Goal: Task Accomplishment & Management: Manage account settings

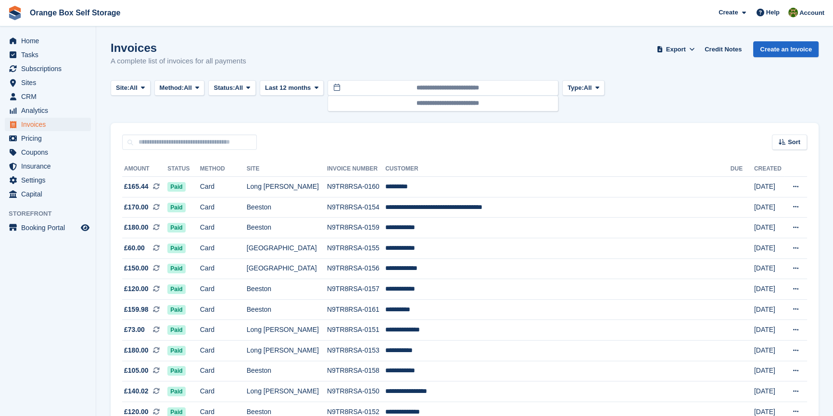
click at [261, 88] on div "Site: All All Beeston [GEOGRAPHIC_DATA][PERSON_NAME] Method: All All Bank Trans…" at bounding box center [360, 95] width 498 height 31
click at [255, 90] on button "Status: All" at bounding box center [231, 88] width 47 height 16
click at [246, 164] on link "Open" at bounding box center [255, 162] width 84 height 17
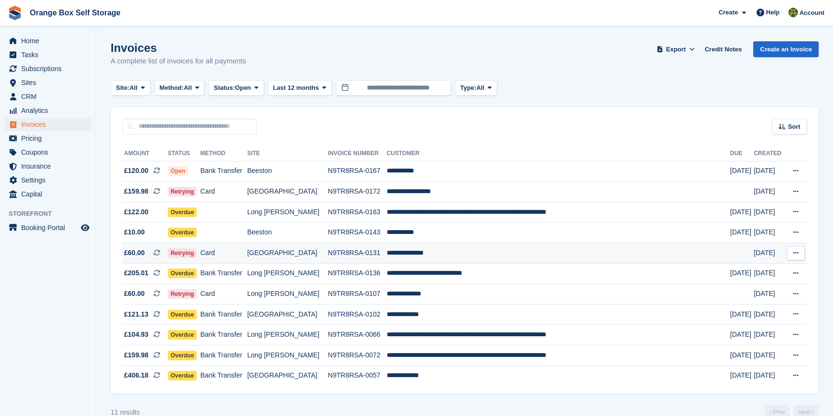
click at [247, 256] on td "Card" at bounding box center [223, 253] width 47 height 21
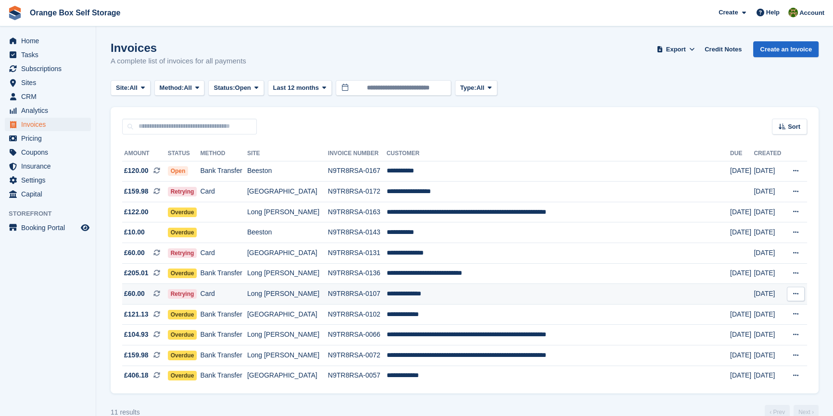
click at [247, 299] on td "Card" at bounding box center [223, 294] width 47 height 21
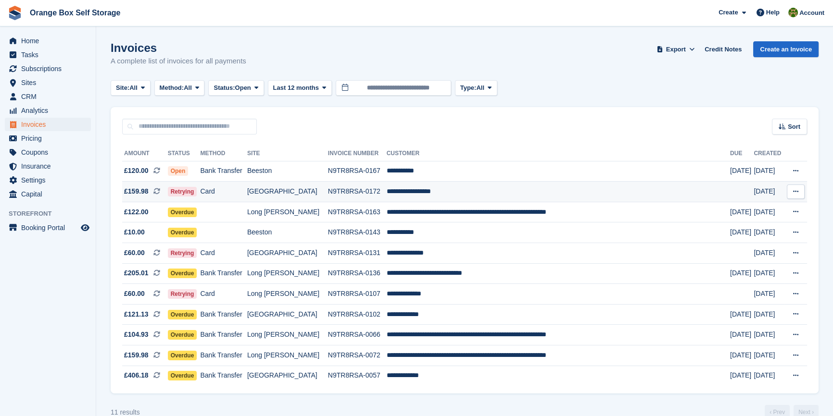
click at [231, 191] on td "Card" at bounding box center [223, 192] width 47 height 21
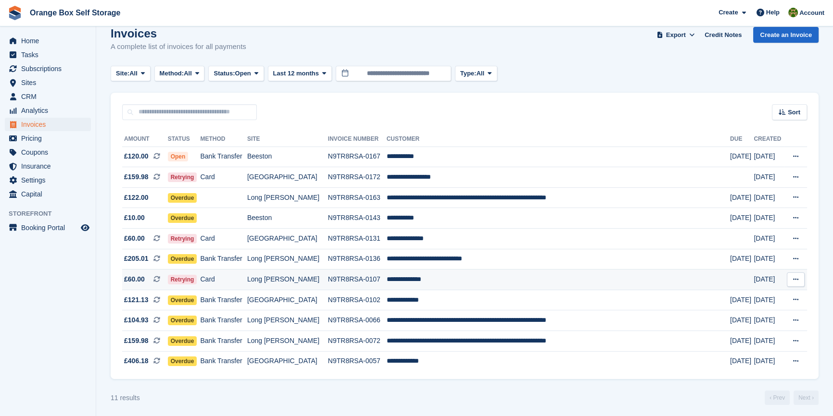
scroll to position [21, 0]
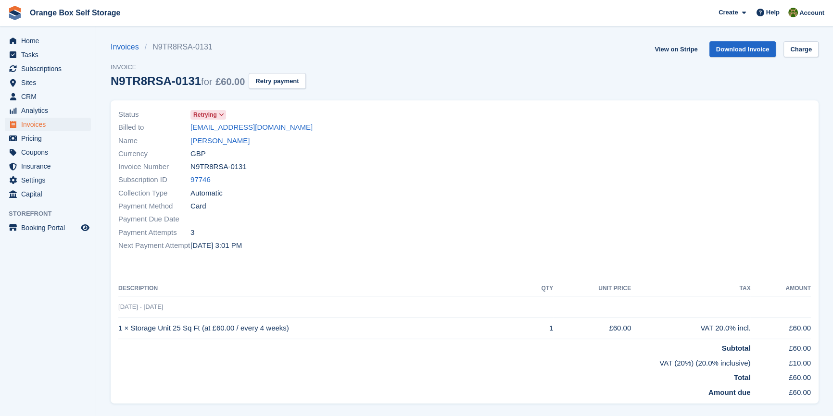
click at [806, 32] on section "Invoices N9TR8RSA-0131 Invoice N9TR8RSA-0131 for £60.00 Retry payment View on S…" at bounding box center [464, 263] width 737 height 527
click at [807, 42] on link "Charge" at bounding box center [800, 49] width 35 height 16
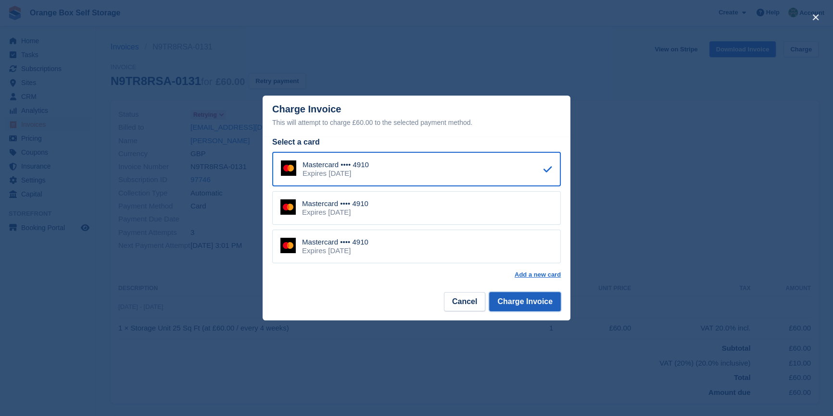
click at [547, 308] on button "Charge Invoice" at bounding box center [525, 301] width 72 height 19
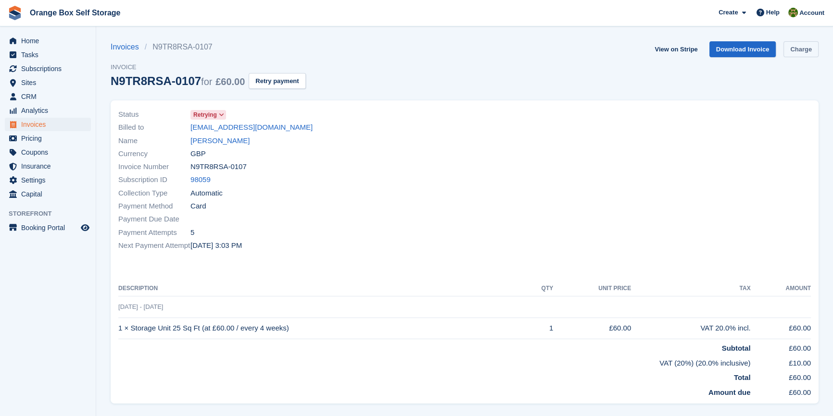
click at [804, 49] on link "Charge" at bounding box center [800, 49] width 35 height 16
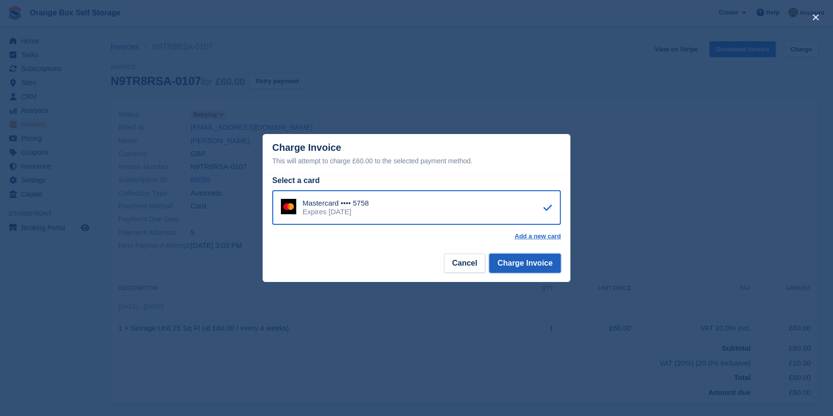
click at [546, 267] on button "Charge Invoice" at bounding box center [525, 263] width 72 height 19
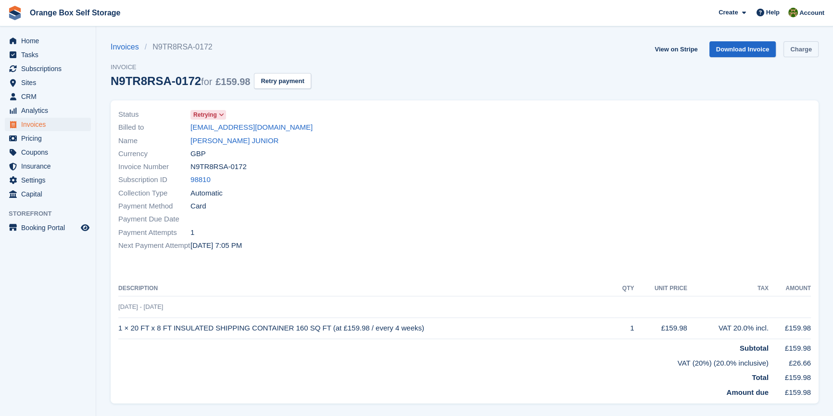
click at [802, 52] on link "Charge" at bounding box center [800, 49] width 35 height 16
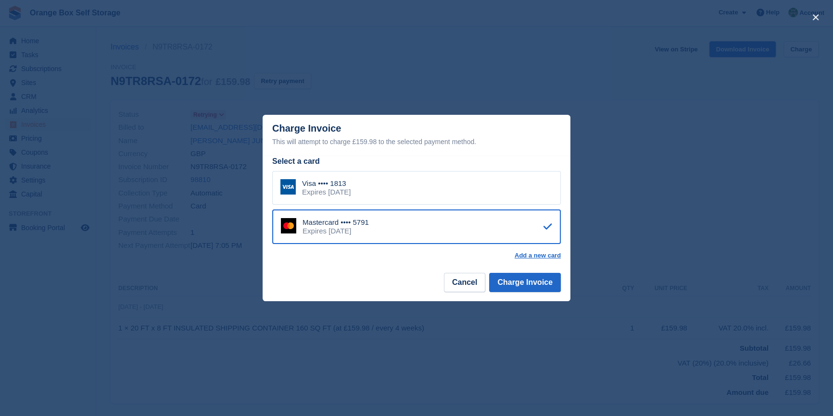
click at [434, 192] on div "Visa •••• 1813 Expires [DATE]" at bounding box center [416, 188] width 289 height 34
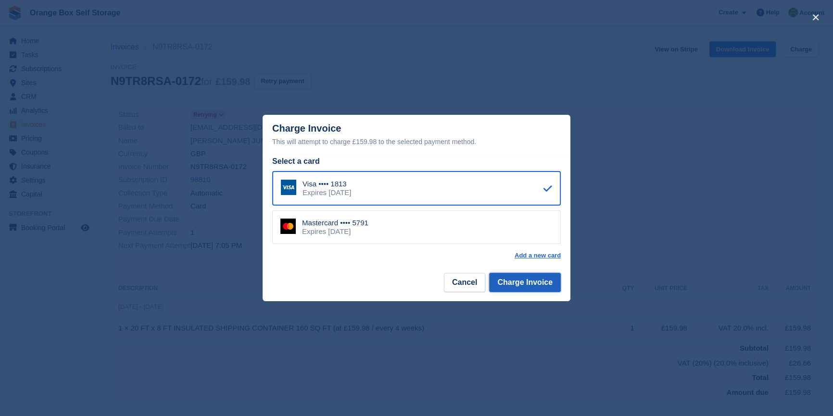
click at [535, 283] on button "Charge Invoice" at bounding box center [525, 282] width 72 height 19
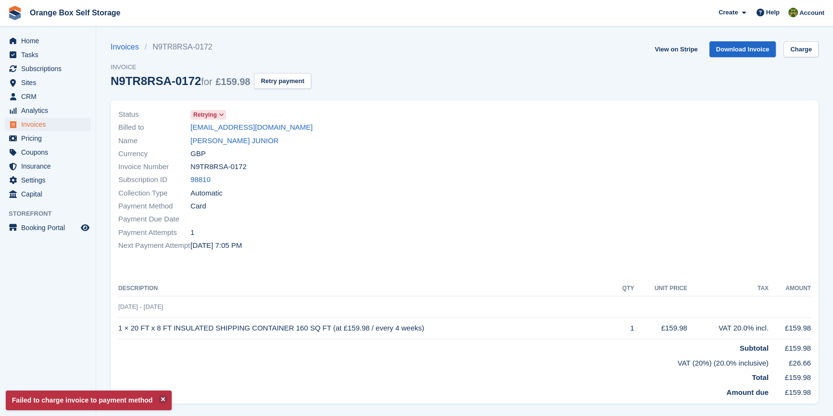
click at [799, 40] on section "Failed to charge invoice to payment method Invoices N9TR8RSA-0172 Invoice N9TR8…" at bounding box center [464, 263] width 737 height 527
click at [799, 48] on link "Charge" at bounding box center [800, 49] width 35 height 16
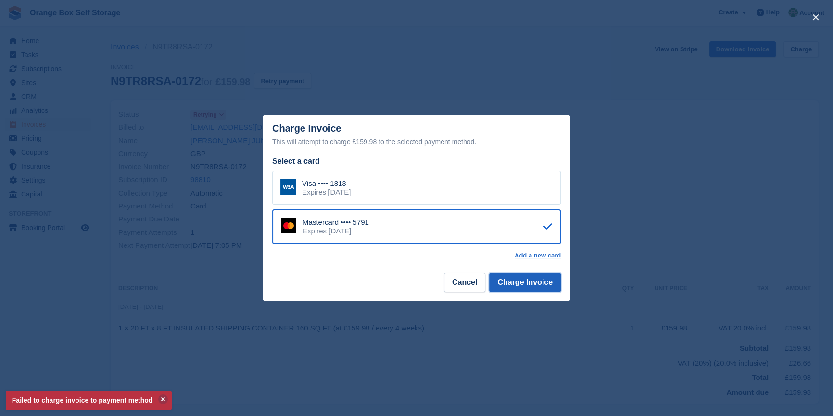
click at [530, 281] on button "Charge Invoice" at bounding box center [525, 282] width 72 height 19
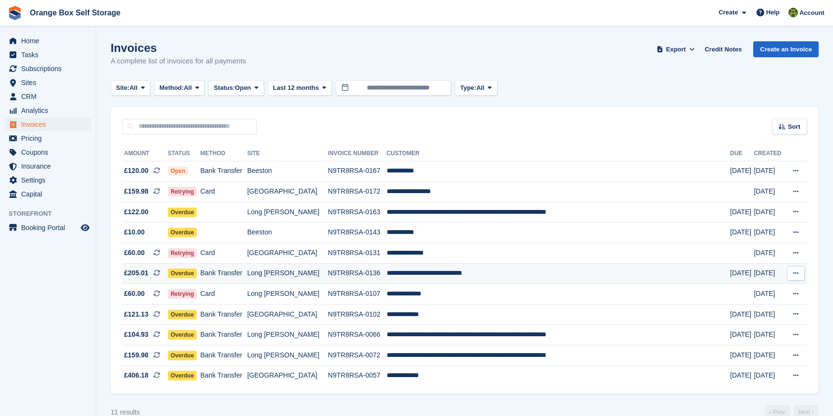
click at [362, 279] on td "N9TR8RSA-0136" at bounding box center [357, 274] width 59 height 21
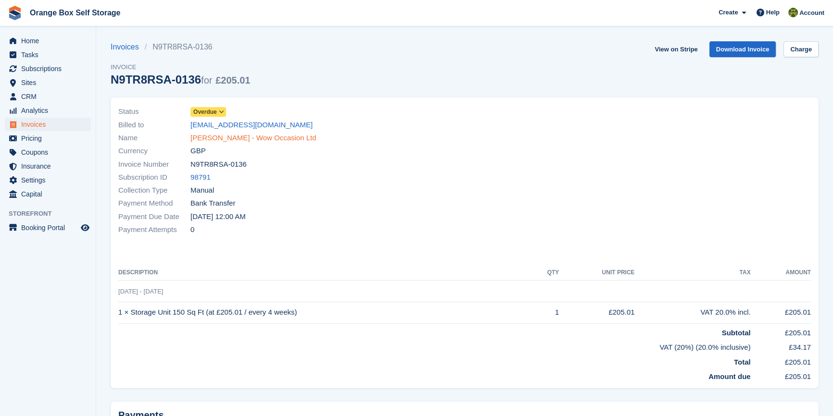
click at [203, 137] on link "[PERSON_NAME] - Wow Occasion Ltd" at bounding box center [253, 138] width 126 height 11
